Goal: Information Seeking & Learning: Learn about a topic

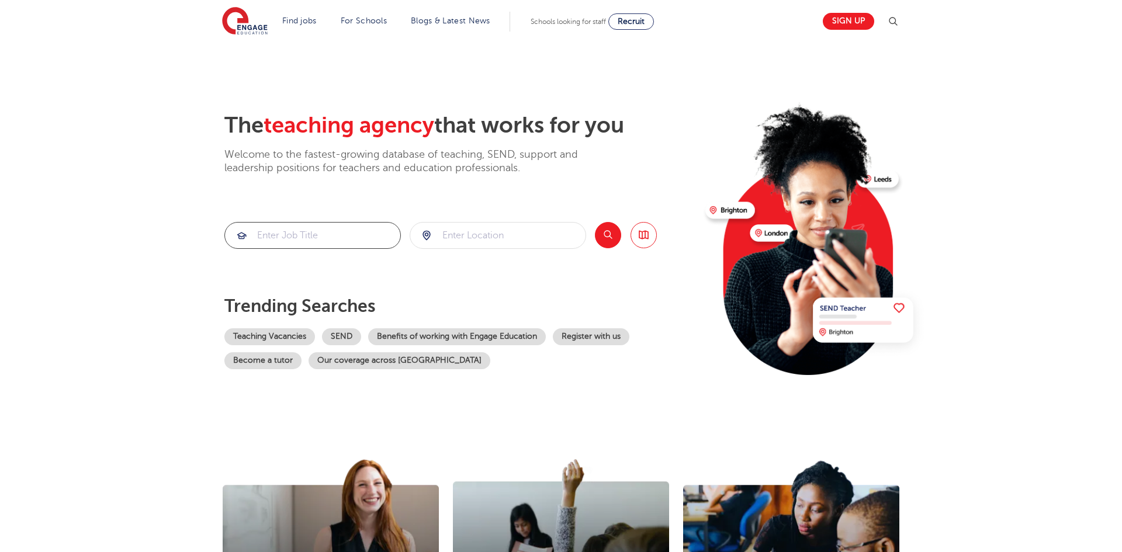
click at [314, 238] on input "search" at bounding box center [312, 236] width 175 height 26
type input "Admin"
click at [603, 234] on button "Search" at bounding box center [608, 235] width 26 height 26
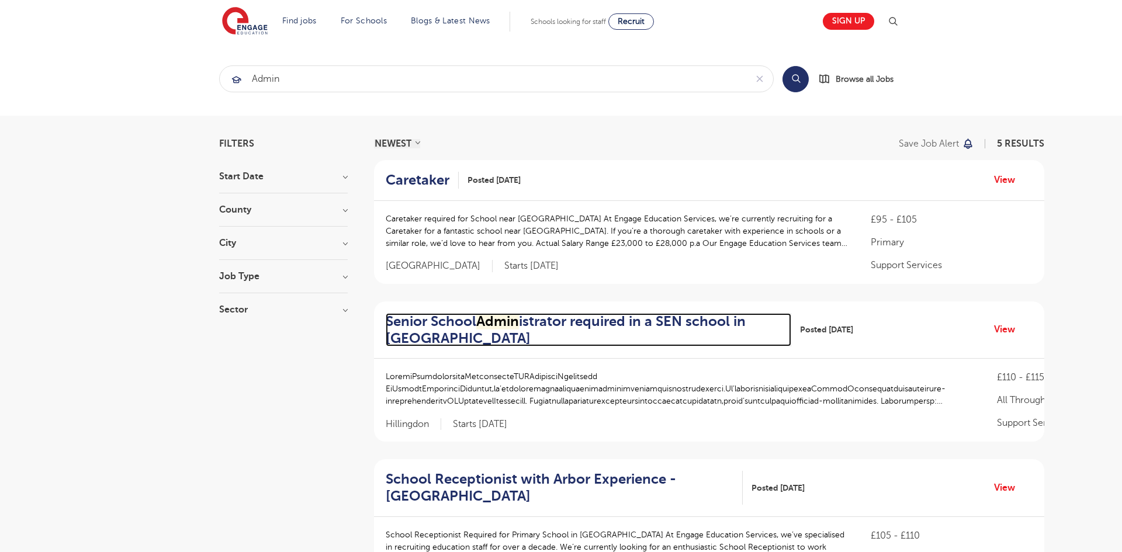
click at [457, 320] on h2 "Senior School Admin istrator required in a SEN school in Hillingdon" at bounding box center [584, 330] width 396 height 34
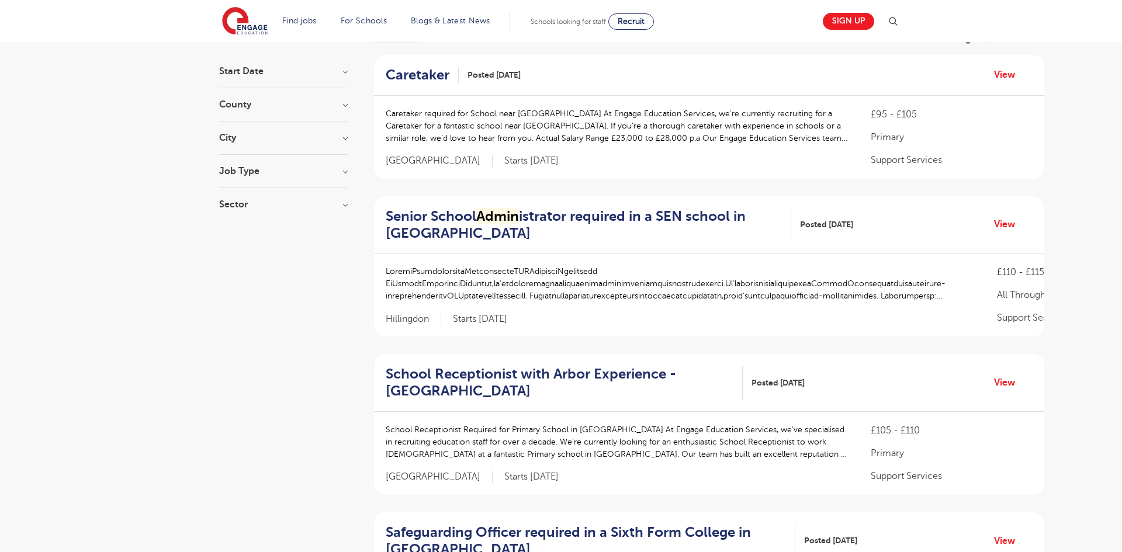
scroll to position [122, 0]
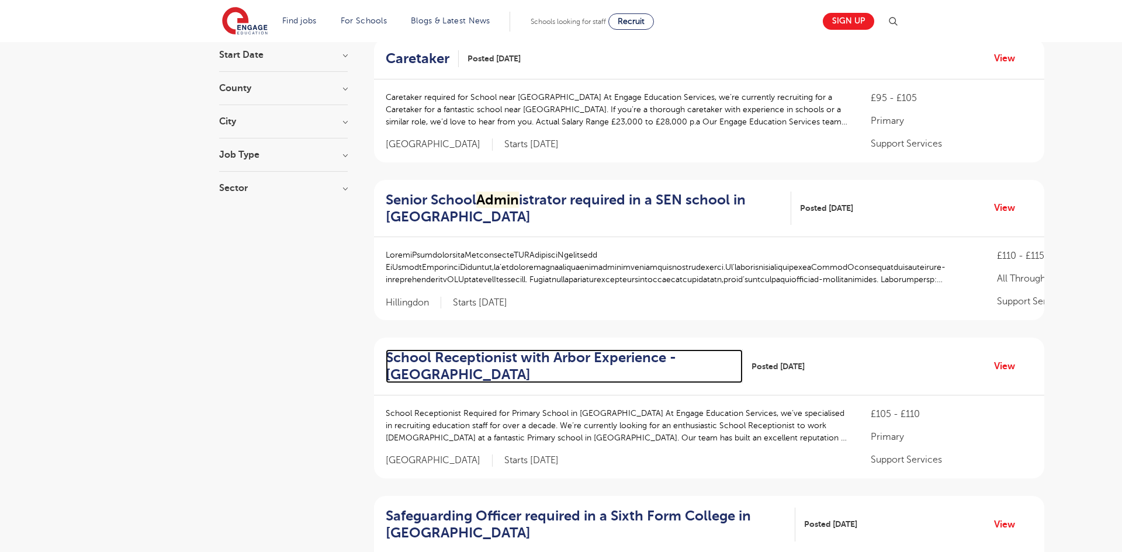
click at [452, 358] on h2 "School Receptionist with Arbor Experience - Waltham Forest" at bounding box center [560, 366] width 348 height 34
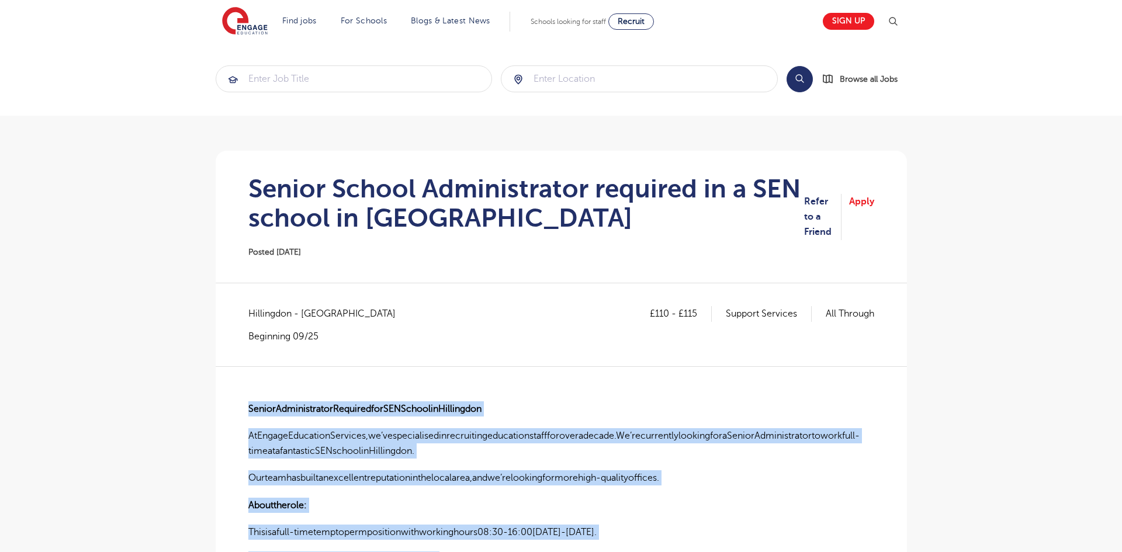
drag, startPoint x: 421, startPoint y: 240, endPoint x: 241, endPoint y: 415, distance: 250.8
copy div "LoremiPsumdolorsitaMetconsecteTURAdipisciNgelitsedd EiUsmodtEmporinciDiduntut,l…"
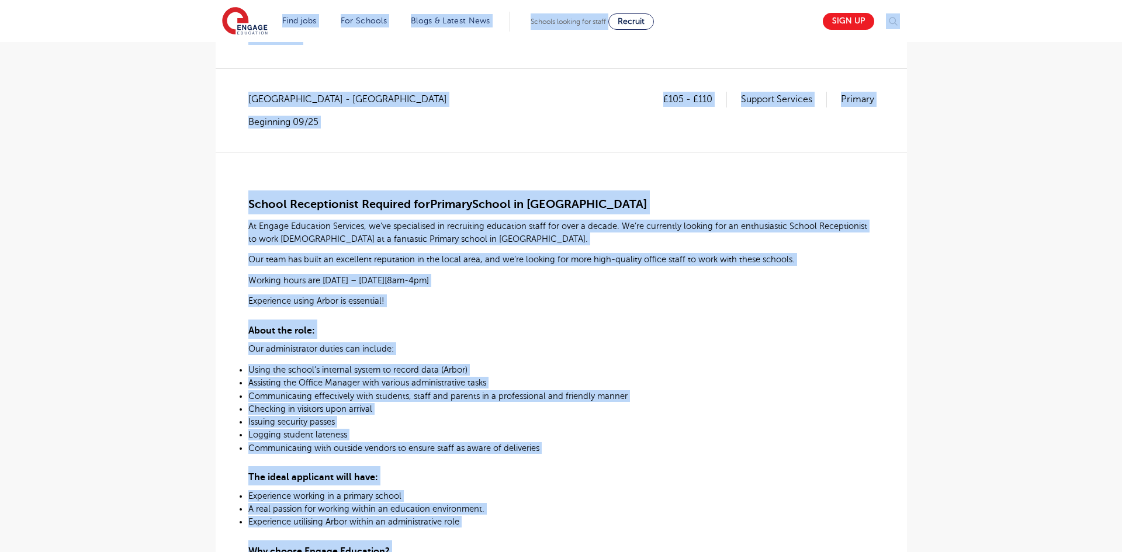
scroll to position [112, 0]
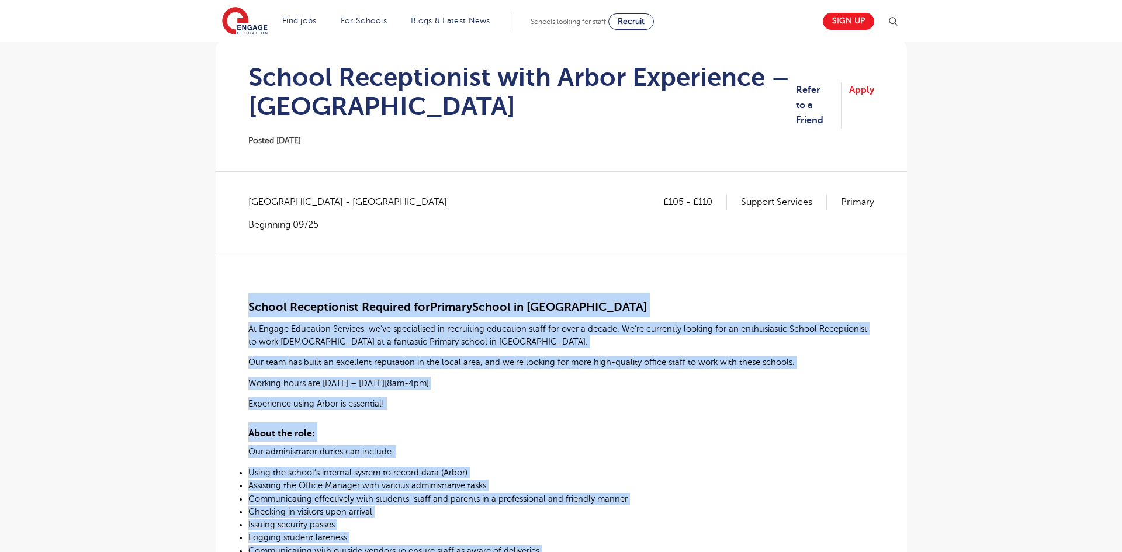
drag, startPoint x: 404, startPoint y: 324, endPoint x: 242, endPoint y: 311, distance: 163.0
copy div "School Receptionist Required for Primary School in Waltham Forest At Engage Edu…"
